Goal: Information Seeking & Learning: Learn about a topic

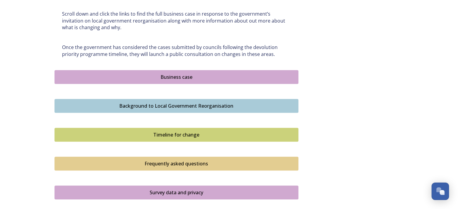
scroll to position [361, 0]
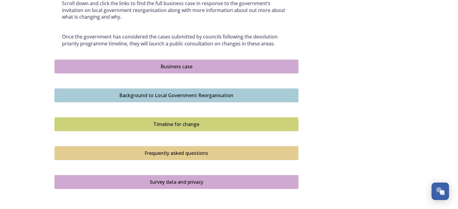
click at [178, 67] on div "Business case" at bounding box center [176, 66] width 237 height 7
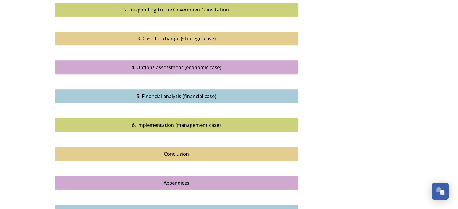
scroll to position [662, 0]
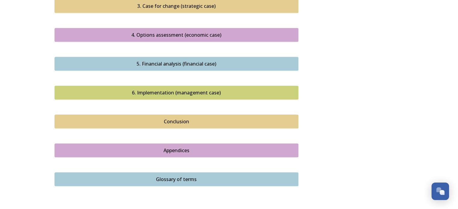
click at [200, 118] on div "Conclusion" at bounding box center [176, 121] width 237 height 7
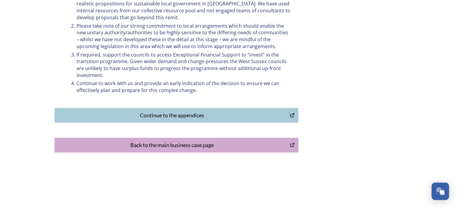
scroll to position [330, 0]
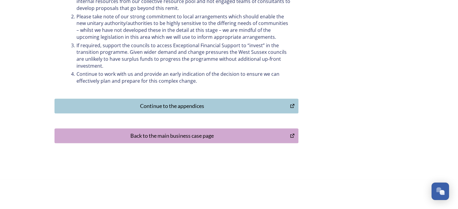
click at [200, 136] on div "Back to the main business case page" at bounding box center [172, 136] width 229 height 8
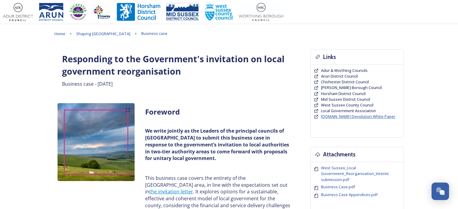
scroll to position [30, 0]
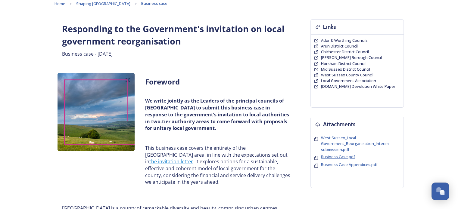
click at [342, 157] on span "Business Case.pdf" at bounding box center [338, 156] width 34 height 5
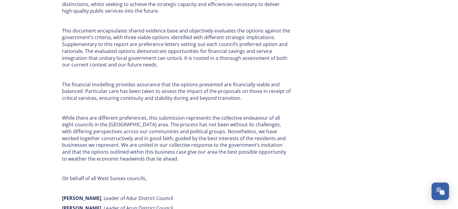
scroll to position [361, 0]
